Goal: Task Accomplishment & Management: Manage account settings

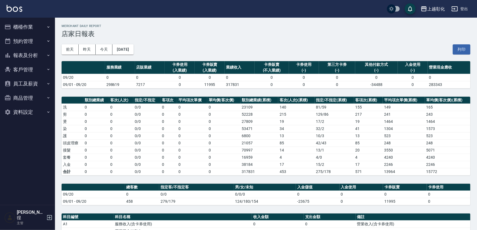
click at [12, 63] on button "客戶管理" at bounding box center [27, 69] width 51 height 14
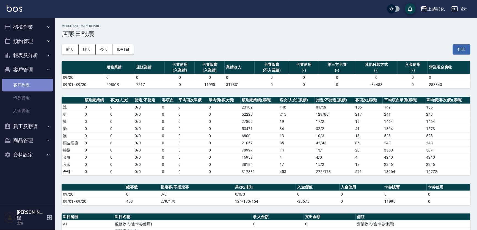
click at [21, 80] on link "客戶列表" at bounding box center [27, 85] width 51 height 13
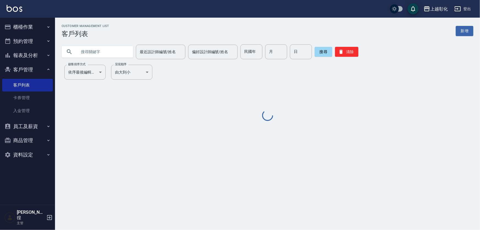
click at [94, 50] on input "text" at bounding box center [103, 51] width 52 height 15
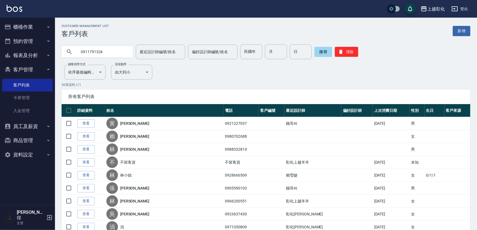
type input "0911791324"
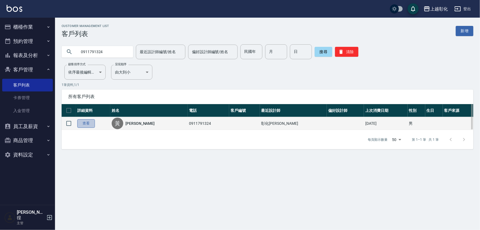
click at [87, 121] on link "查看" at bounding box center [86, 123] width 18 height 9
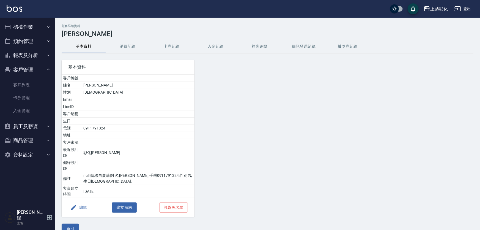
click at [221, 42] on button "入金紀錄" at bounding box center [216, 46] width 44 height 13
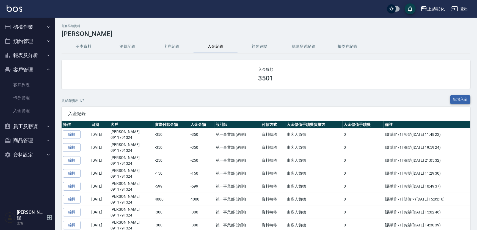
click at [463, 97] on button "新增入金" at bounding box center [461, 99] width 20 height 9
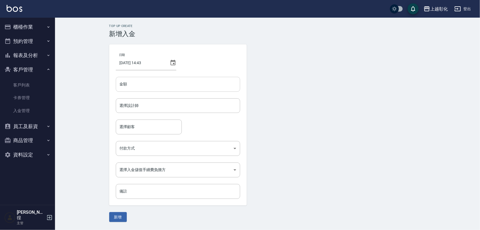
click at [181, 87] on input "金額" at bounding box center [178, 84] width 124 height 15
click at [144, 106] on input "選擇設計師" at bounding box center [177, 106] width 119 height 10
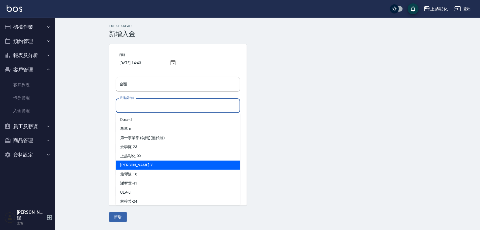
drag, startPoint x: 131, startPoint y: 168, endPoint x: 135, endPoint y: 159, distance: 9.2
click at [131, 167] on div "[PERSON_NAME]" at bounding box center [178, 164] width 124 height 9
type input "[PERSON_NAME]-Y"
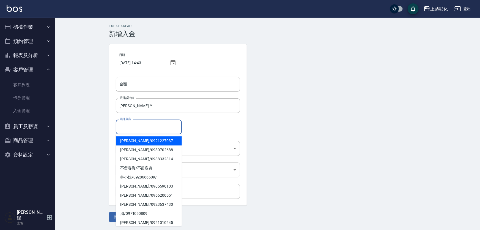
click at [134, 129] on input "選擇顧客" at bounding box center [148, 127] width 61 height 10
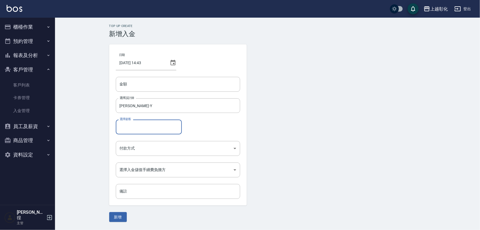
click at [149, 128] on input "選擇顧客" at bounding box center [148, 127] width 61 height 10
click at [151, 140] on span "[PERSON_NAME] / 0911791324" at bounding box center [149, 140] width 66 height 9
type input "[PERSON_NAME]/0911791324"
click at [145, 149] on body "上越彰化 登出 櫃檯作業 打帳單 帳單列表 現金收支登錄 材料自購登錄 每日結帳 排班表 現場電腦打卡 預約管理 預約管理 單日預約紀錄 單週預約紀錄 報表及…" at bounding box center [240, 115] width 480 height 230
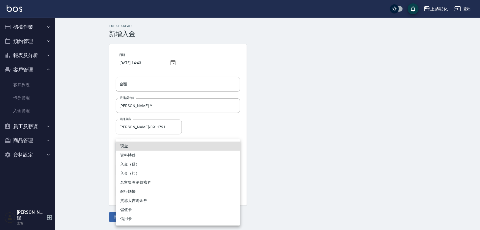
click at [132, 174] on li "入金（扣）" at bounding box center [178, 173] width 124 height 9
type input "入金（扣）"
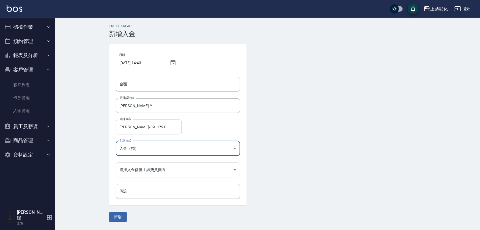
click at [140, 171] on body "上越彰化 登出 櫃檯作業 打帳單 帳單列表 現金收支登錄 材料自購登錄 每日結帳 排班表 現場電腦打卡 預約管理 預約管理 單日預約紀錄 單週預約紀錄 報表及…" at bounding box center [240, 115] width 480 height 230
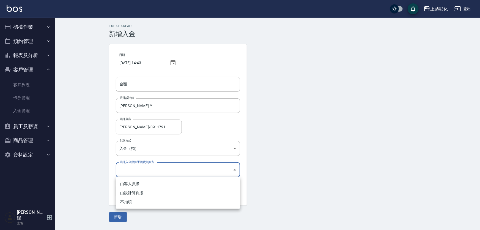
drag, startPoint x: 125, startPoint y: 204, endPoint x: 129, endPoint y: 198, distance: 6.9
click at [125, 203] on li "不扣項" at bounding box center [178, 201] width 124 height 9
type input "WITHOUTHANDLINGFEE"
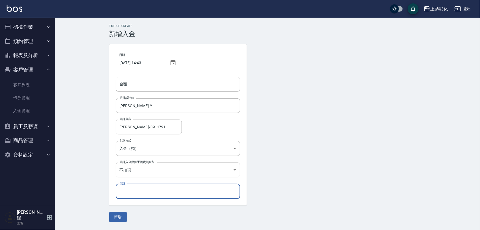
click at [130, 193] on input "備註" at bounding box center [178, 191] width 124 height 15
drag, startPoint x: 73, startPoint y: 173, endPoint x: 84, endPoint y: 183, distance: 14.2
click at [75, 174] on div "Top Up Create 新增入金 日期 [DATE] 14:43 金額 金額 選擇設計師 [PERSON_NAME]-Y 選擇設計師 選擇顧客 [PERS…" at bounding box center [267, 123] width 425 height 211
click at [115, 219] on button "新增" at bounding box center [118, 217] width 18 height 10
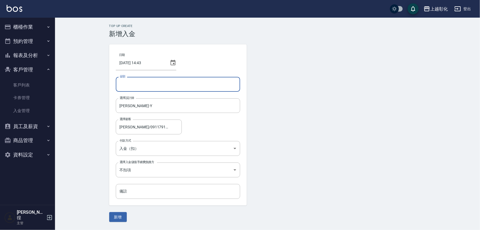
click at [147, 81] on input "金額" at bounding box center [178, 84] width 124 height 15
click at [196, 123] on div "選擇顧客 [PERSON_NAME]/0911791324 選擇顧客" at bounding box center [178, 126] width 124 height 15
click at [142, 84] on input "金額" at bounding box center [178, 84] width 124 height 15
type input "-350"
click at [109, 212] on button "新增" at bounding box center [118, 217] width 18 height 10
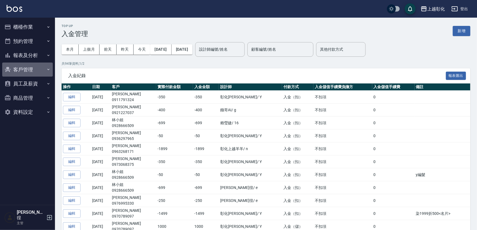
click at [21, 69] on button "客戶管理" at bounding box center [27, 69] width 51 height 14
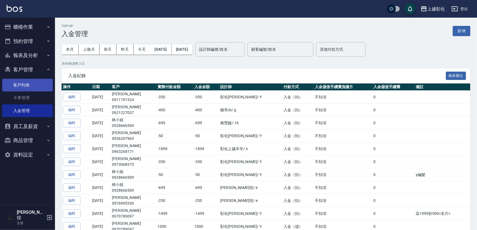
click at [17, 84] on link "客戶列表" at bounding box center [27, 85] width 51 height 13
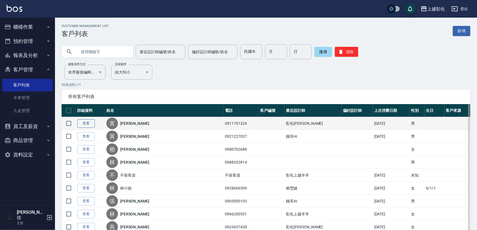
click at [92, 123] on link "查看" at bounding box center [86, 123] width 18 height 9
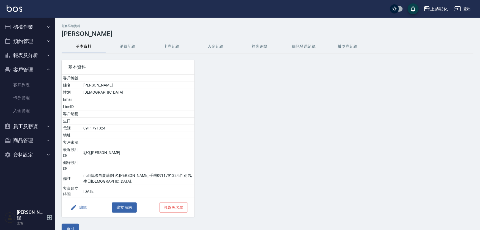
click at [123, 47] on button "消費記錄" at bounding box center [128, 46] width 44 height 13
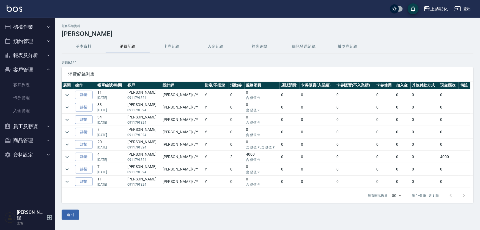
click at [215, 45] on button "入金紀錄" at bounding box center [216, 46] width 44 height 13
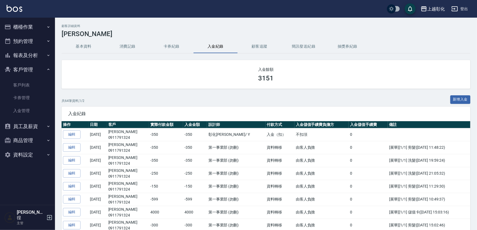
click at [17, 22] on button "櫃檯作業" at bounding box center [27, 27] width 51 height 14
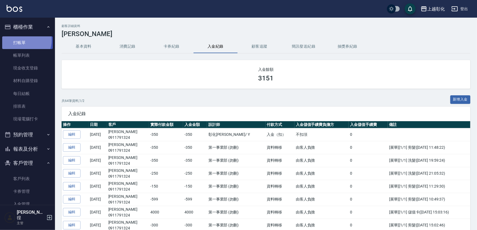
click at [20, 40] on link "打帳單" at bounding box center [27, 42] width 51 height 13
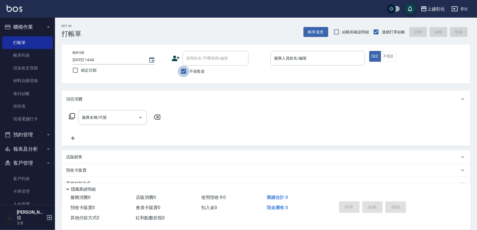
click at [184, 72] on input "不留客資" at bounding box center [184, 71] width 12 height 12
checkbox input "false"
click at [204, 57] on input "顧客姓名/手機號碼/編號" at bounding box center [211, 58] width 53 height 10
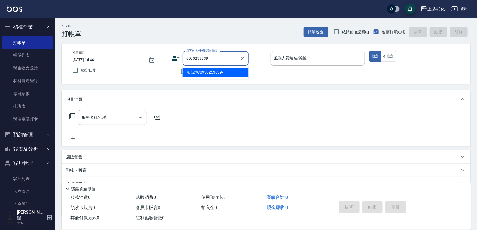
type input "張苡竫/0930253839/"
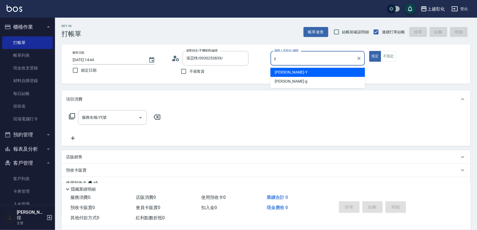
type input "[PERSON_NAME]-Y"
type button "true"
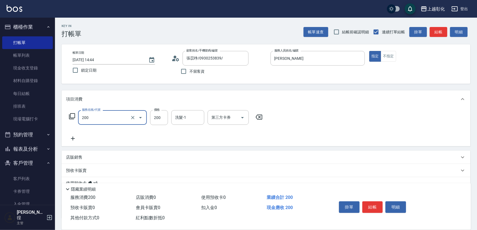
type input "New洗專案(200)"
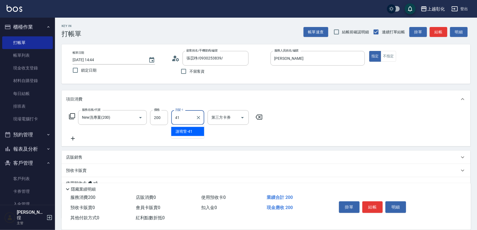
type input "謝宥萱-41"
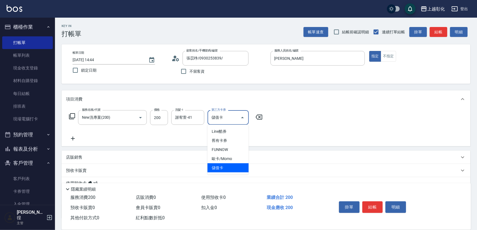
type input "儲值卡"
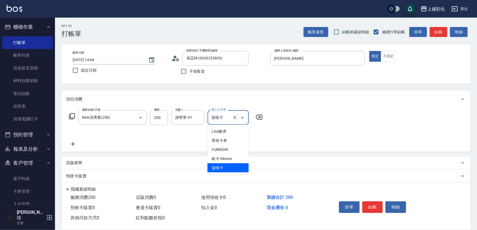
click at [292, 130] on div "服務名稱/代號 New洗專案(200) 服務名稱/代號 價格 200 價格 洗髮-1 謝宥萱-41 洗髮-1 第三方卡券 儲值卡 第三方卡券 扣完後業績: 2…" at bounding box center [266, 130] width 409 height 44
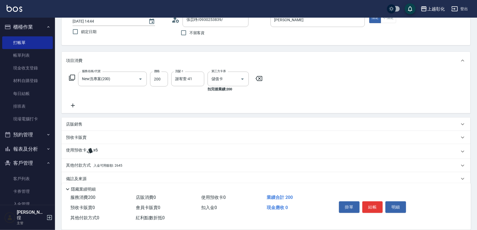
scroll to position [45, 0]
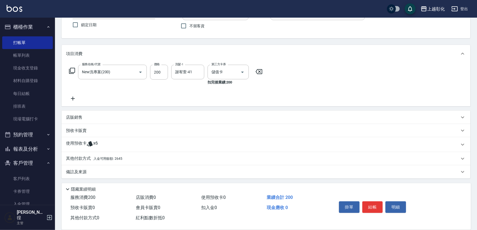
click at [72, 117] on p "店販銷售" at bounding box center [74, 117] width 17 height 6
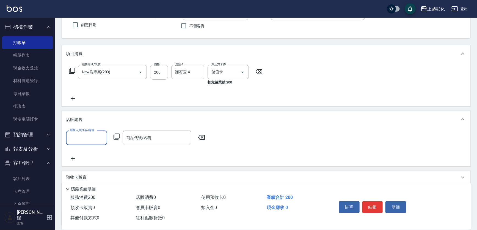
scroll to position [0, 0]
click at [201, 139] on icon at bounding box center [202, 137] width 14 height 7
click at [202, 139] on icon at bounding box center [202, 137] width 14 height 7
drag, startPoint x: 254, startPoint y: 135, endPoint x: 238, endPoint y: 141, distance: 17.8
click at [254, 136] on div "服務人員姓名/編號 服務人員姓名/編號 商品代號/名稱 商品代號/名稱" at bounding box center [266, 145] width 400 height 31
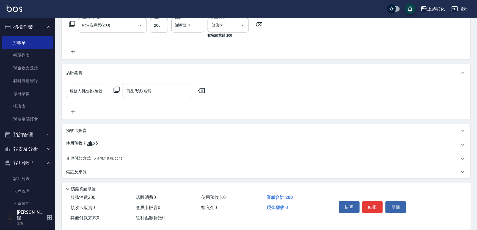
click at [71, 74] on p "店販銷售" at bounding box center [74, 73] width 17 height 6
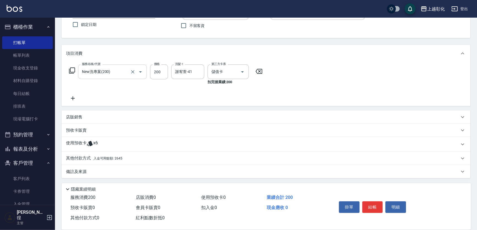
scroll to position [45, 0]
click at [70, 143] on p "使用預收卡" at bounding box center [76, 144] width 21 height 8
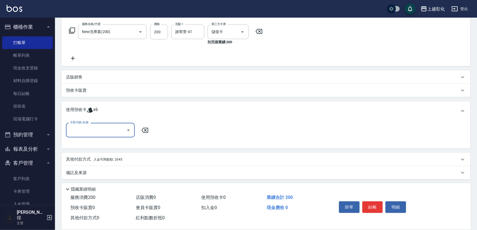
scroll to position [86, 0]
click at [83, 128] on input "卡券代號/名稱" at bounding box center [96, 129] width 56 height 10
click at [92, 143] on div "精油洗髮 剩餘6張" at bounding box center [100, 143] width 69 height 9
type input "精油洗髮"
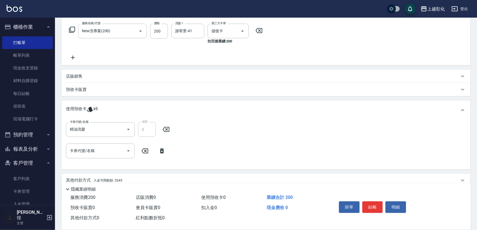
click at [161, 150] on icon at bounding box center [162, 150] width 4 height 5
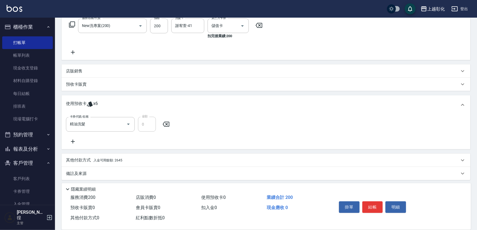
scroll to position [93, 0]
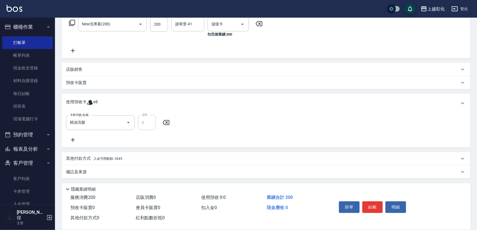
click at [73, 159] on p "其他付款方式 入金可用餘額: 2645" at bounding box center [94, 158] width 56 height 6
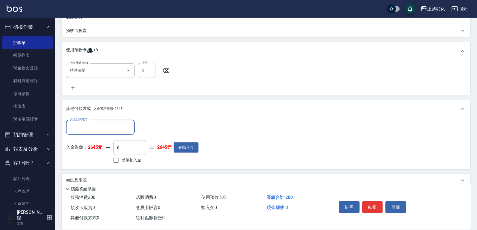
scroll to position [153, 0]
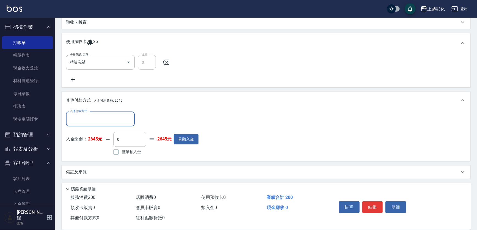
click at [72, 101] on p "其他付款方式 入金可用餘額: 2645" at bounding box center [94, 100] width 56 height 6
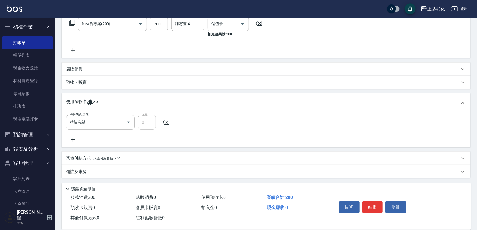
scroll to position [93, 0]
click at [371, 207] on button "結帳" at bounding box center [373, 207] width 21 height 12
type input "2025/09/20 14:46"
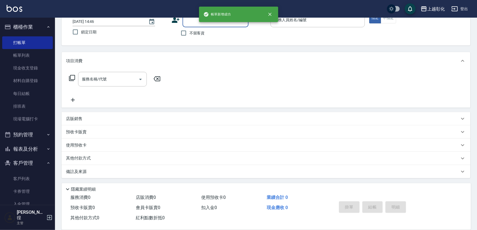
scroll to position [0, 0]
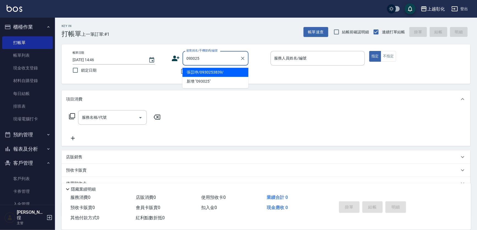
type input "張苡竫/0930253839/"
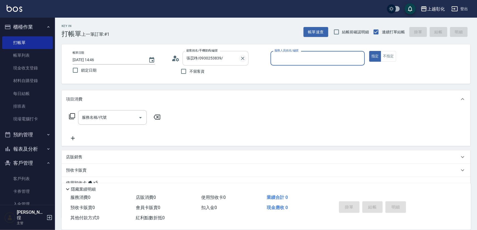
click at [245, 58] on icon "Clear" at bounding box center [243, 59] width 6 height 6
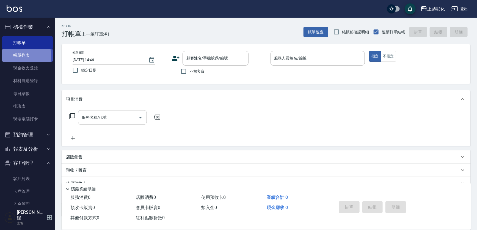
click at [16, 56] on link "帳單列表" at bounding box center [27, 55] width 51 height 13
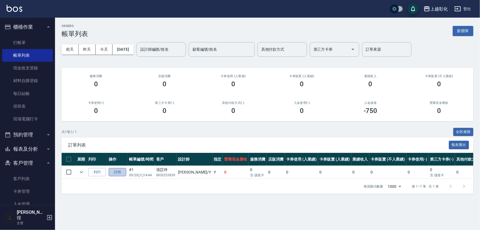
click at [115, 171] on link "詳情" at bounding box center [118, 172] width 18 height 9
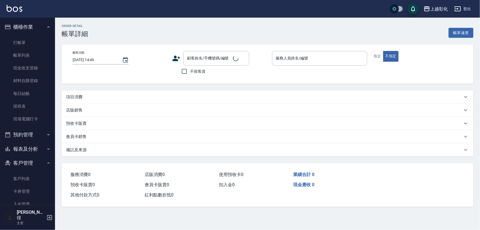
type input "2025/09/20 14:44"
type input "[PERSON_NAME]-Y"
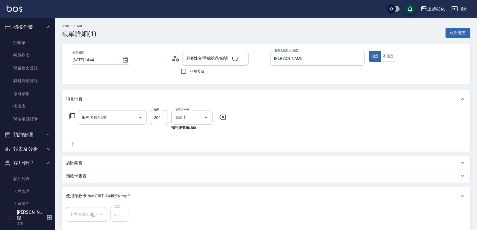
type input "New洗專案(200)"
type input "張苡竫/0930253839/"
type input "精油洗髮(1/1)"
click at [73, 144] on icon at bounding box center [73, 144] width 4 height 4
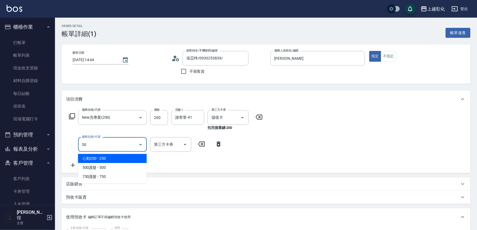
type input "5"
type input "1050"
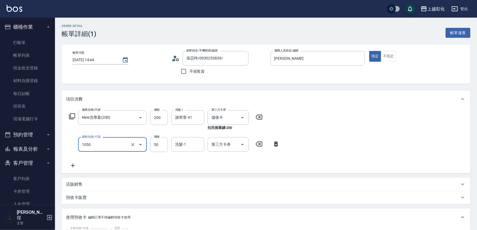
type input "精油(1050)"
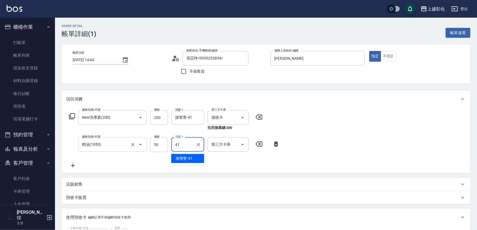
type input "謝宥萱-41"
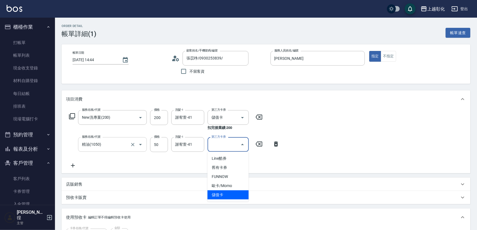
type input "儲值卡"
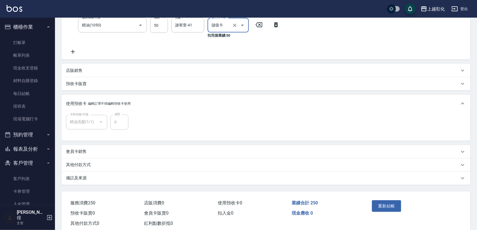
scroll to position [132, 0]
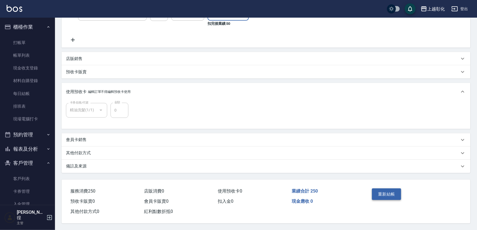
click at [385, 191] on button "重新結帳" at bounding box center [386, 194] width 29 height 12
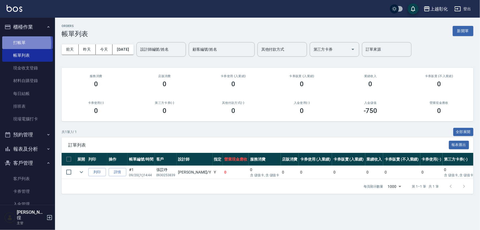
click at [16, 43] on link "打帳單" at bounding box center [27, 42] width 51 height 13
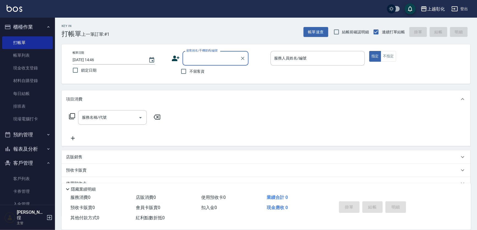
click at [216, 56] on input "顧客姓名/手機號碼/編號" at bounding box center [211, 58] width 53 height 10
type input "張苡竫/0930253839/"
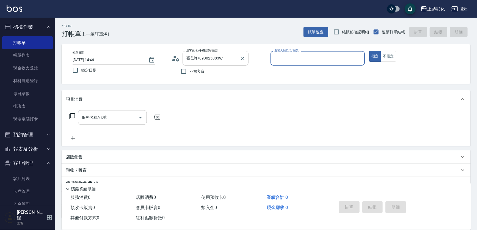
click at [239, 60] on div at bounding box center [242, 58] width 7 height 15
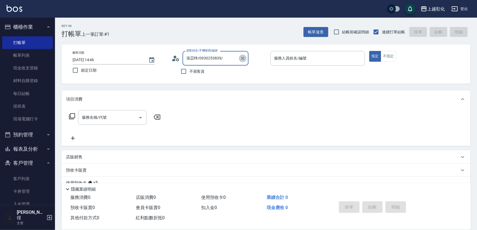
click at [243, 57] on icon "Clear" at bounding box center [242, 58] width 3 height 3
click at [29, 181] on link "客戶列表" at bounding box center [27, 178] width 51 height 13
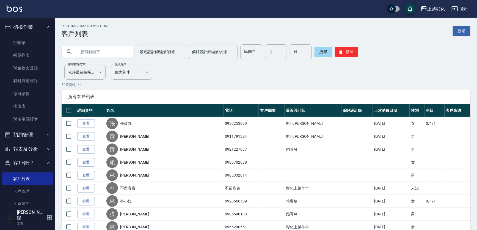
click at [106, 49] on input "text" at bounding box center [103, 51] width 52 height 15
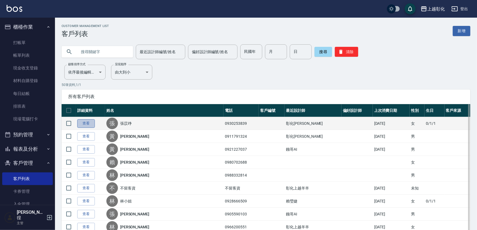
click at [92, 124] on link "查看" at bounding box center [86, 123] width 18 height 9
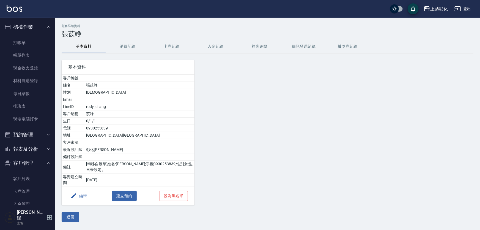
click at [212, 45] on button "入金紀錄" at bounding box center [216, 46] width 44 height 13
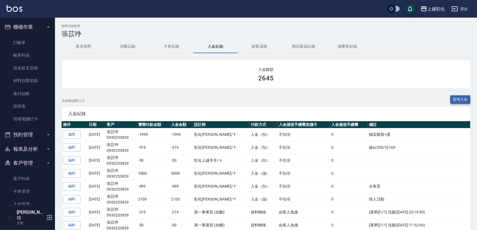
click at [460, 97] on button "新增入金" at bounding box center [461, 99] width 20 height 9
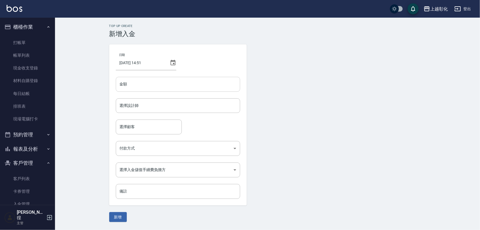
click at [126, 90] on input "金額" at bounding box center [178, 84] width 124 height 15
type input "-50"
click at [138, 114] on form "選擇設計師 選擇設計師" at bounding box center [178, 108] width 124 height 21
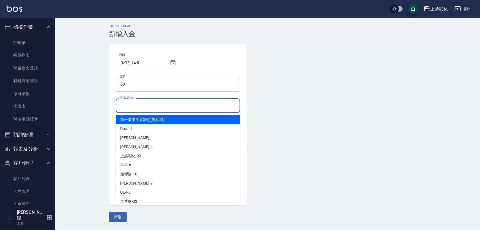
click at [139, 109] on input "選擇設計師" at bounding box center [177, 106] width 119 height 10
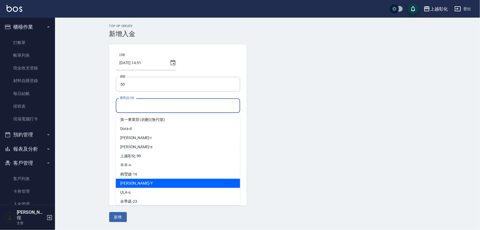
drag, startPoint x: 125, startPoint y: 186, endPoint x: 127, endPoint y: 183, distance: 3.2
click at [125, 186] on div "[PERSON_NAME]" at bounding box center [178, 183] width 124 height 9
type input "[PERSON_NAME]-Y"
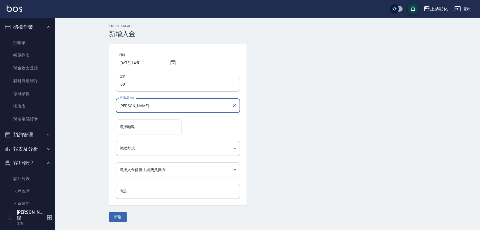
click at [137, 130] on input "選擇顧客" at bounding box center [148, 127] width 61 height 10
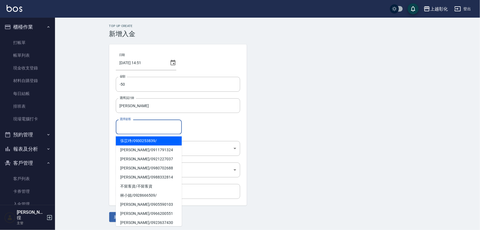
click at [138, 140] on span "張苡竫 / 0930253839 /" at bounding box center [149, 140] width 66 height 9
type input "張苡竫/0930253839/"
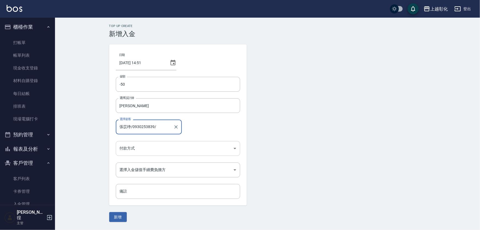
click at [136, 145] on body "上越彰化 登出 櫃檯作業 打帳單 帳單列表 現金收支登錄 材料自購登錄 每日結帳 排班表 現場電腦打卡 預約管理 預約管理 單日預約紀錄 單週預約紀錄 報表及…" at bounding box center [240, 115] width 480 height 230
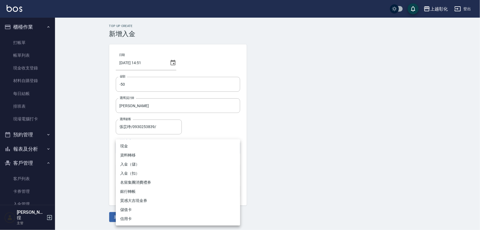
click at [130, 171] on li "入金（扣）" at bounding box center [178, 173] width 124 height 9
type input "入金（扣）"
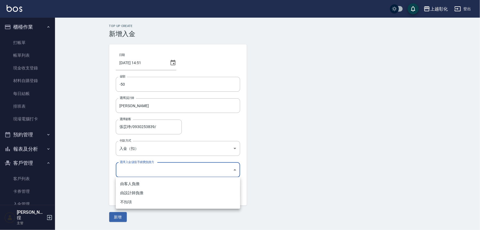
click at [133, 165] on body "上越彰化 登出 櫃檯作業 打帳單 帳單列表 現金收支登錄 材料自購登錄 每日結帳 排班表 現場電腦打卡 預約管理 預約管理 單日預約紀錄 單週預約紀錄 報表及…" at bounding box center [240, 115] width 480 height 230
click at [132, 204] on li "不扣項" at bounding box center [178, 201] width 124 height 9
type input "WITHOUTHANDLINGFEE"
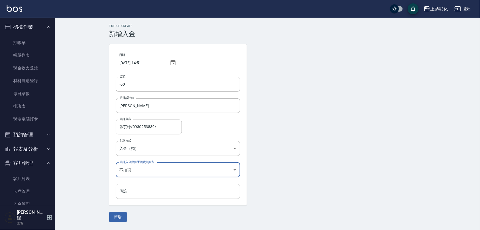
click at [134, 195] on input "備註" at bounding box center [178, 191] width 124 height 15
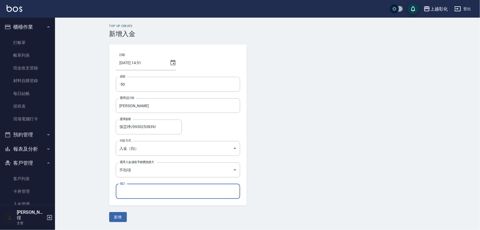
click at [116, 222] on div "Top Up Create 新增入金 日期 2025/09/20 14:51 金額 -50 金額 選擇設計師 YURI-Y 選擇設計師 選擇顧客 張苡竫/09…" at bounding box center [267, 123] width 425 height 211
click at [118, 218] on button "新增" at bounding box center [118, 217] width 18 height 10
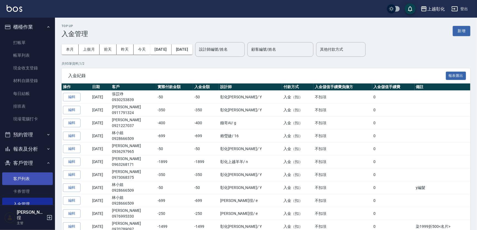
click at [26, 182] on link "客戶列表" at bounding box center [27, 178] width 51 height 13
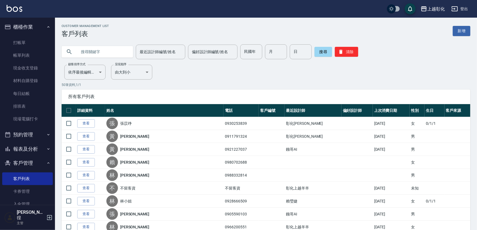
click at [105, 52] on input "text" at bounding box center [103, 51] width 52 height 15
type input "09190388"
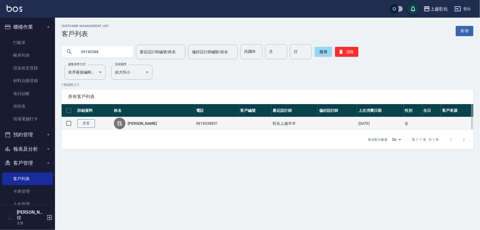
click at [89, 123] on link "查看" at bounding box center [86, 123] width 18 height 9
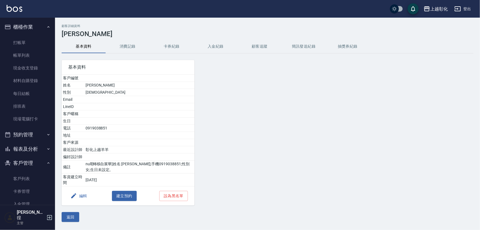
click at [175, 43] on button "卡券紀錄" at bounding box center [172, 46] width 44 height 13
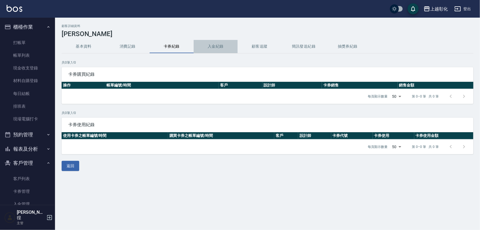
click at [215, 42] on button "入金紀錄" at bounding box center [216, 46] width 44 height 13
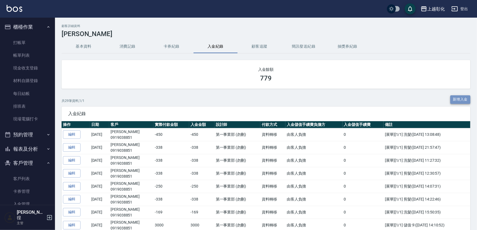
click at [459, 101] on button "新增入金" at bounding box center [461, 99] width 20 height 9
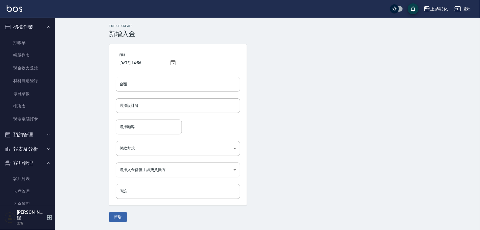
click at [160, 83] on input "金額" at bounding box center [178, 84] width 124 height 15
type input "-450"
click at [155, 106] on input "選擇設計師" at bounding box center [177, 106] width 119 height 10
type input "allen-e"
click at [150, 125] on input "選擇顧客" at bounding box center [148, 127] width 61 height 10
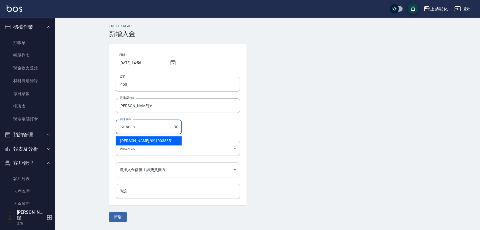
click at [144, 141] on span "魏滎瑩 / 0919038851" at bounding box center [149, 140] width 66 height 9
type input "魏滎瑩/0919038851"
click at [139, 148] on body "上越彰化 登出 櫃檯作業 打帳單 帳單列表 現金收支登錄 材料自購登錄 每日結帳 排班表 現場電腦打卡 預約管理 預約管理 單日預約紀錄 單週預約紀錄 報表及…" at bounding box center [240, 115] width 480 height 230
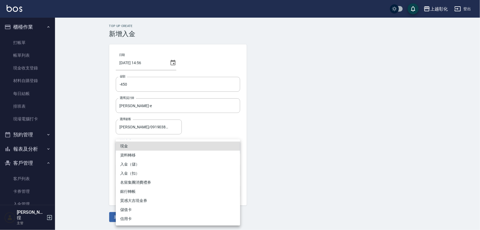
click at [135, 173] on li "入金（扣）" at bounding box center [178, 173] width 124 height 9
type input "入金（扣）"
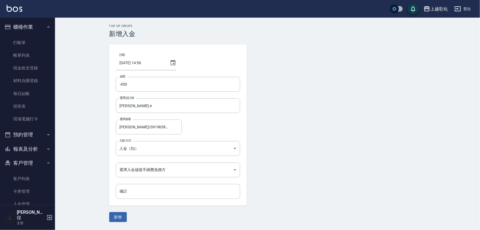
click at [136, 168] on ul "現金 資料轉移 入金（儲） 入金（扣） 名留集團消費禮券 銀行轉帳 質感大吉現金券 儲值卡 信用卡" at bounding box center [177, 170] width 93 height 48
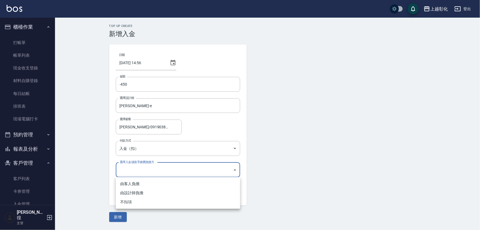
click at [135, 168] on body "上越彰化 登出 櫃檯作業 打帳單 帳單列表 現金收支登錄 材料自購登錄 每日結帳 排班表 現場電腦打卡 預約管理 預約管理 單日預約紀錄 單週預約紀錄 報表及…" at bounding box center [240, 115] width 480 height 230
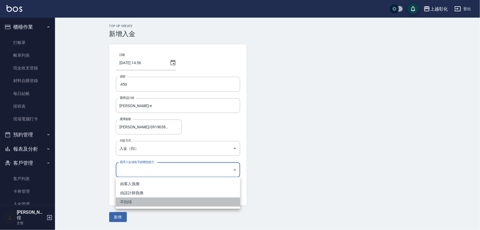
click at [132, 204] on li "不扣項" at bounding box center [178, 201] width 124 height 9
type input "WITHOUTHANDLINGFEE"
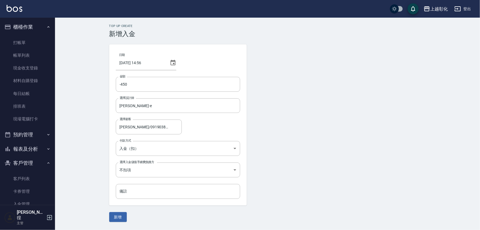
click at [120, 210] on form "日期 2025/09/20 14:56 金額 -450 金額 選擇設計師 allen-e 選擇設計師 選擇顧客 魏滎瑩/0919038851 選擇顧客 付款方…" at bounding box center [267, 132] width 317 height 177
click at [118, 213] on button "新增" at bounding box center [118, 217] width 18 height 10
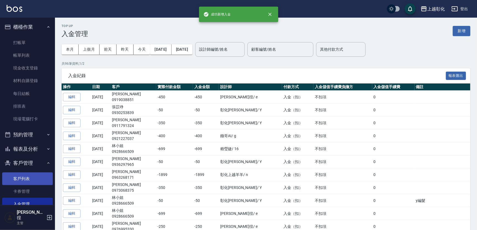
click at [18, 174] on link "客戶列表" at bounding box center [27, 178] width 51 height 13
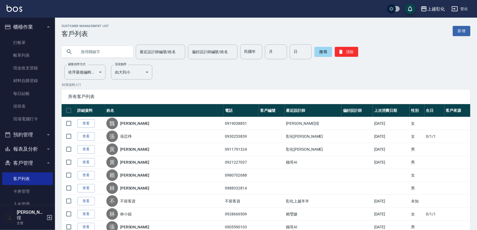
click at [79, 119] on link "查看" at bounding box center [86, 123] width 18 height 9
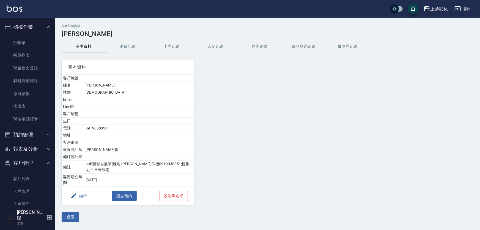
click at [188, 47] on button "卡券紀錄" at bounding box center [172, 46] width 44 height 13
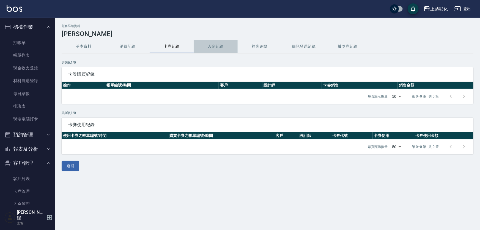
click at [209, 46] on button "入金紀錄" at bounding box center [216, 46] width 44 height 13
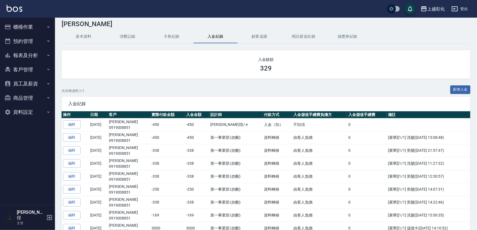
scroll to position [211, 0]
